Goal: Check status: Check status

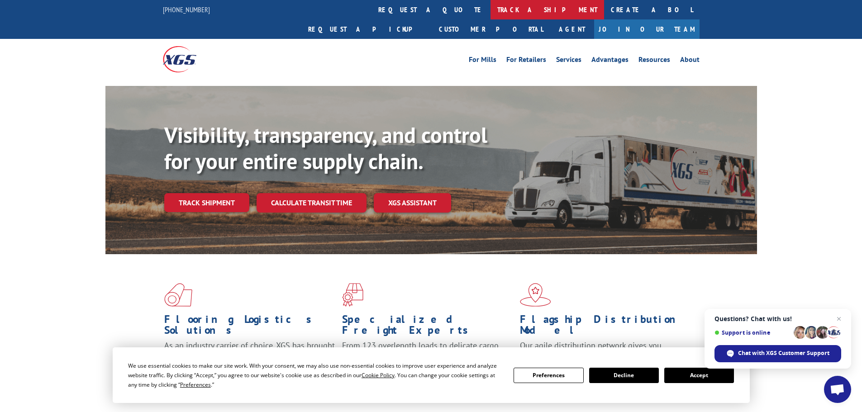
click at [491, 10] on link "track a shipment" at bounding box center [548, 9] width 114 height 19
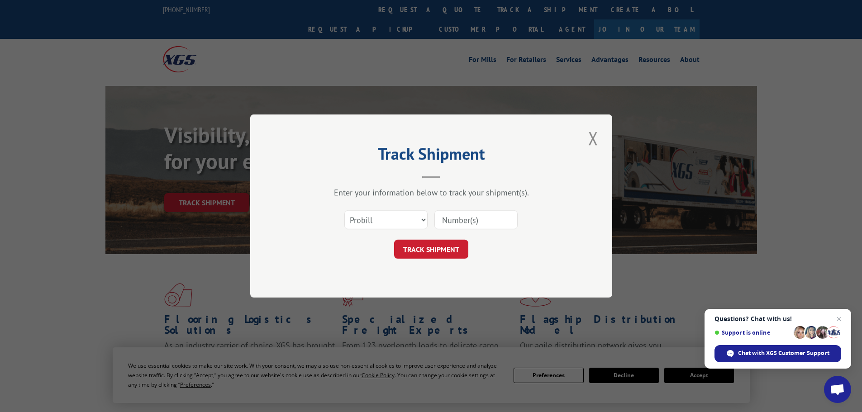
click at [462, 220] on input at bounding box center [475, 219] width 83 height 19
paste input "017163250811"
type input "017163250811"
click at [447, 250] on button "TRACK SHIPMENT" at bounding box center [431, 249] width 74 height 19
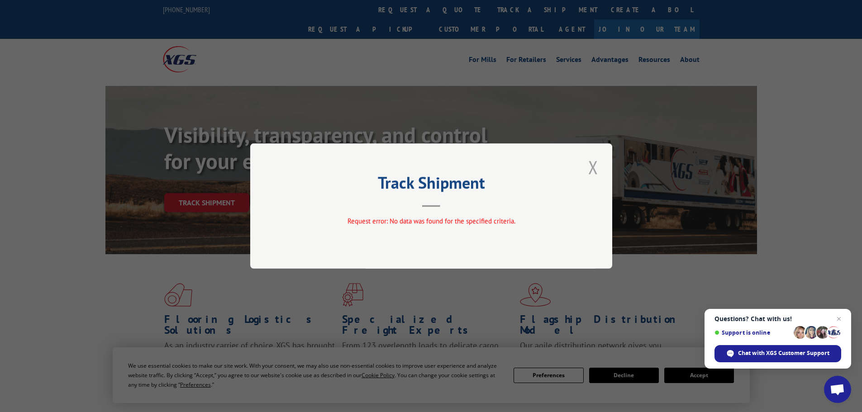
click at [592, 169] on button "Close modal" at bounding box center [593, 167] width 15 height 25
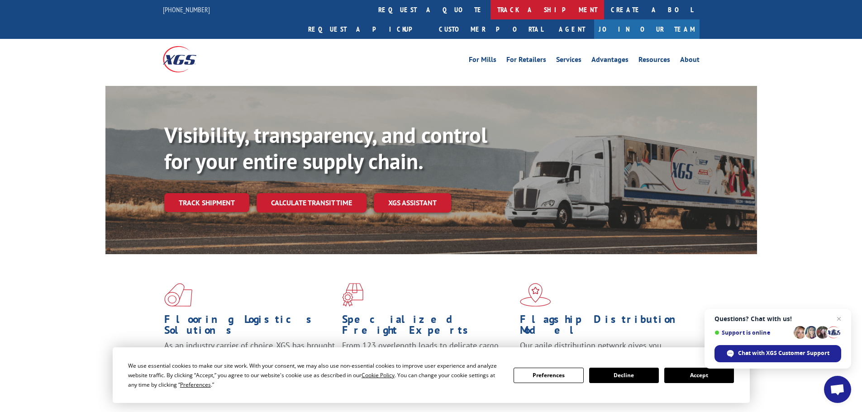
click at [491, 10] on link "track a shipment" at bounding box center [548, 9] width 114 height 19
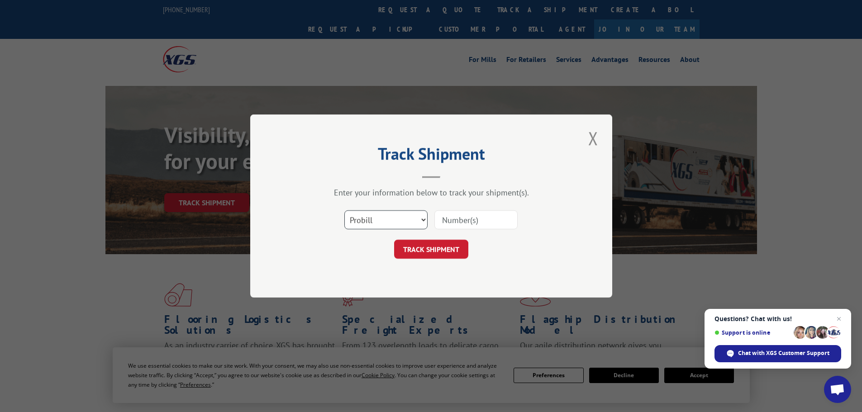
click at [413, 216] on select "Select category... Probill BOL PO" at bounding box center [385, 219] width 83 height 19
select select "bol"
click at [344, 210] on select "Select category... Probill BOL PO" at bounding box center [385, 219] width 83 height 19
click at [451, 217] on input at bounding box center [475, 219] width 83 height 19
paste input "426411"
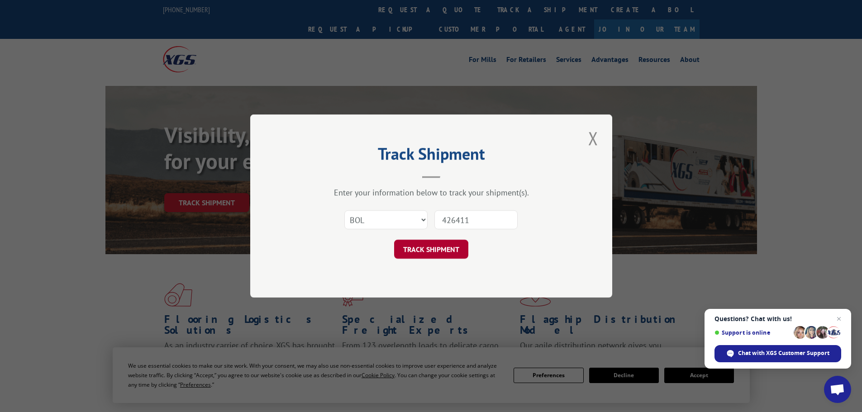
type input "426411"
click at [438, 248] on button "TRACK SHIPMENT" at bounding box center [431, 249] width 74 height 19
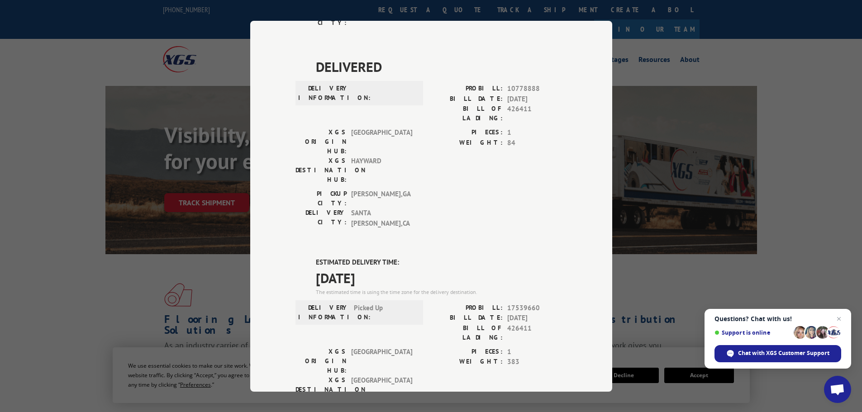
scroll to position [236, 0]
drag, startPoint x: 504, startPoint y: 196, endPoint x: 536, endPoint y: 195, distance: 32.2
click at [536, 303] on span "17539660" at bounding box center [537, 308] width 60 height 10
copy span "17539660"
